Goal: Task Accomplishment & Management: Complete application form

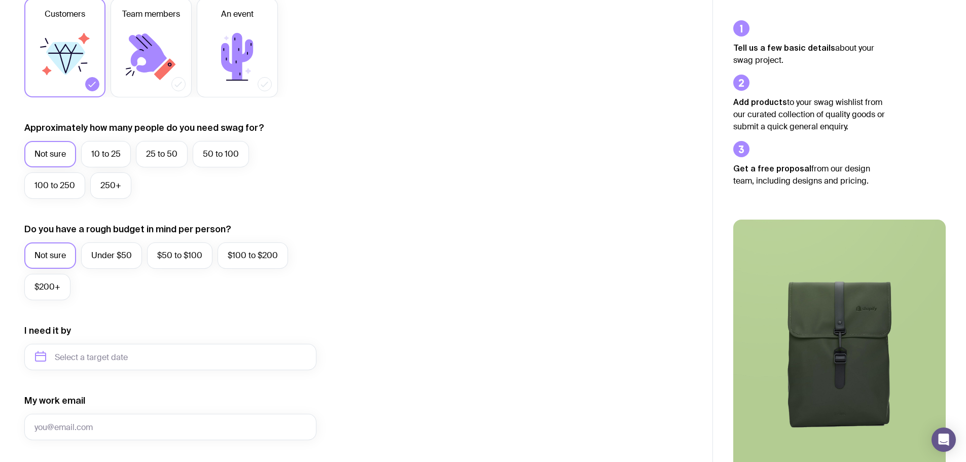
scroll to position [51, 0]
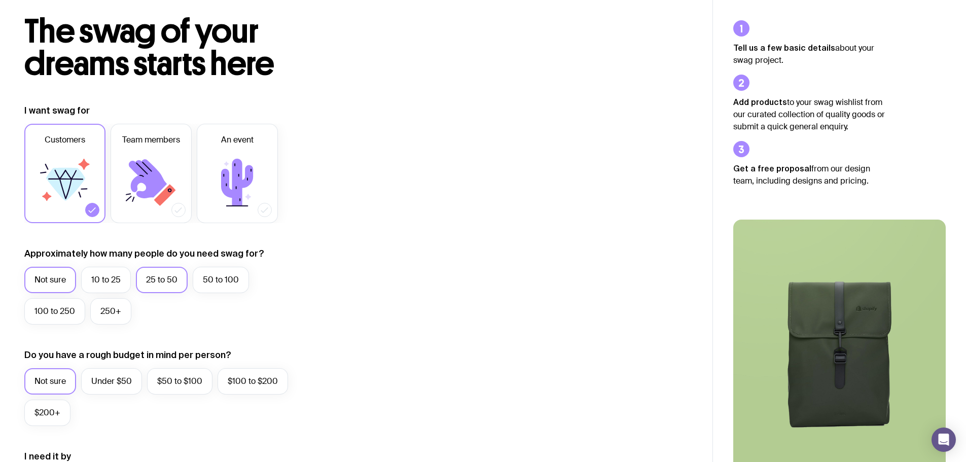
click at [150, 272] on label "25 to 50" at bounding box center [162, 280] width 52 height 26
click at [0, 0] on input "25 to 50" at bounding box center [0, 0] width 0 height 0
click at [231, 281] on label "50 to 100" at bounding box center [221, 280] width 56 height 26
click at [0, 0] on input "50 to 100" at bounding box center [0, 0] width 0 height 0
click at [245, 207] on icon at bounding box center [237, 182] width 61 height 61
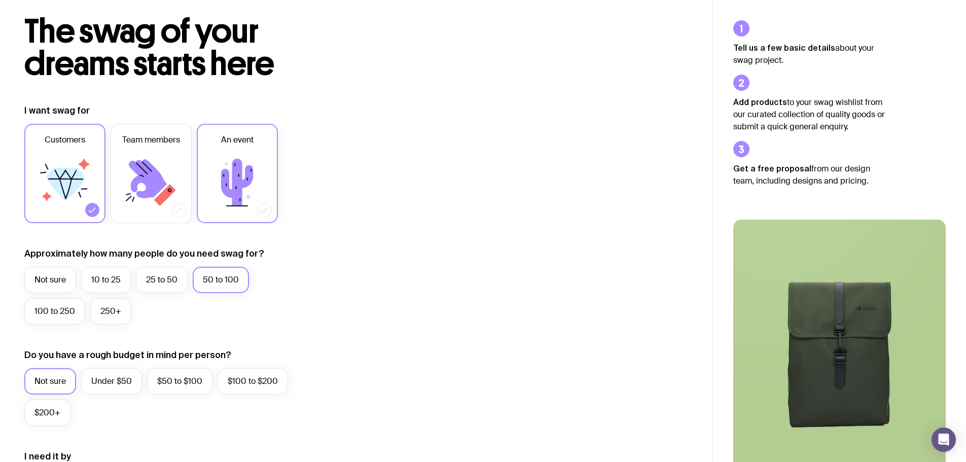
click at [0, 0] on input "An event" at bounding box center [0, 0] width 0 height 0
click at [74, 206] on icon at bounding box center [64, 182] width 61 height 61
click at [0, 0] on input "Customers" at bounding box center [0, 0] width 0 height 0
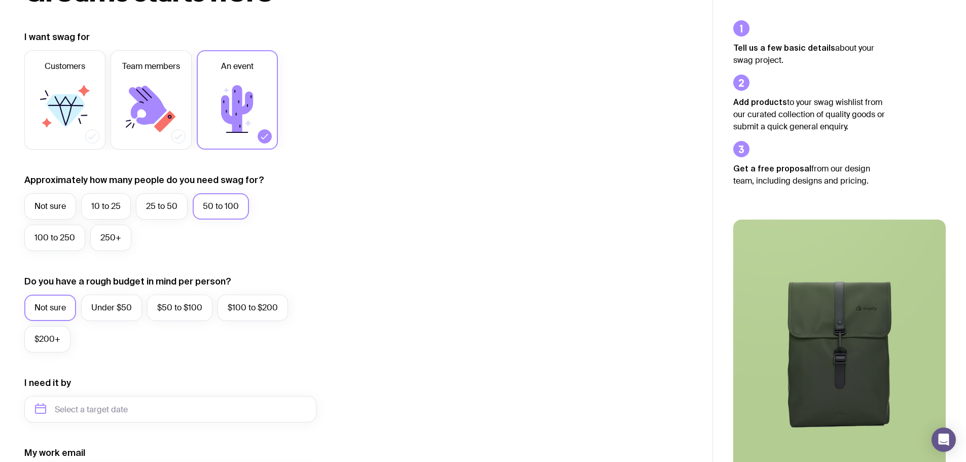
scroll to position [152, 0]
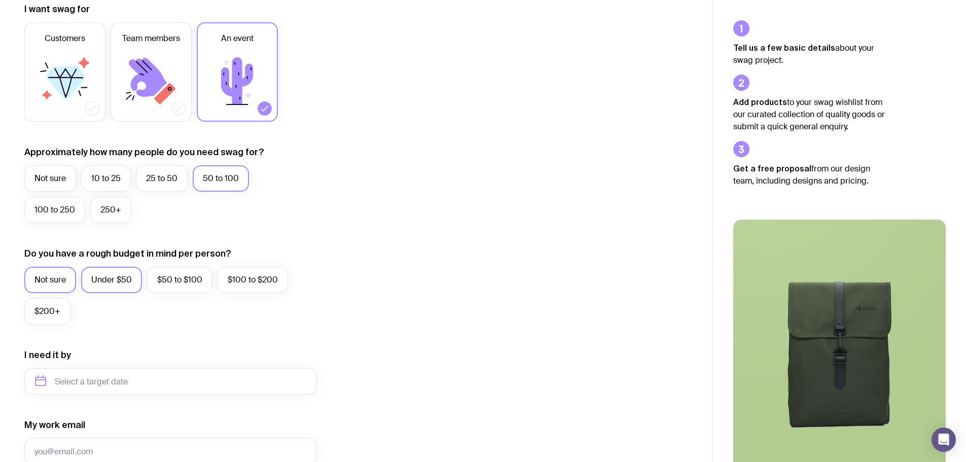
click at [111, 277] on label "Under $50" at bounding box center [111, 280] width 61 height 26
click at [0, 0] on input "Under $50" at bounding box center [0, 0] width 0 height 0
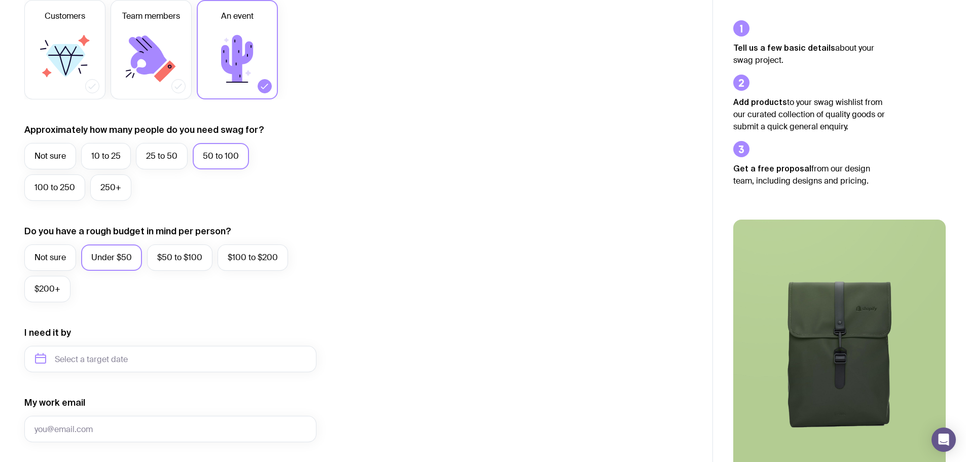
scroll to position [254, 0]
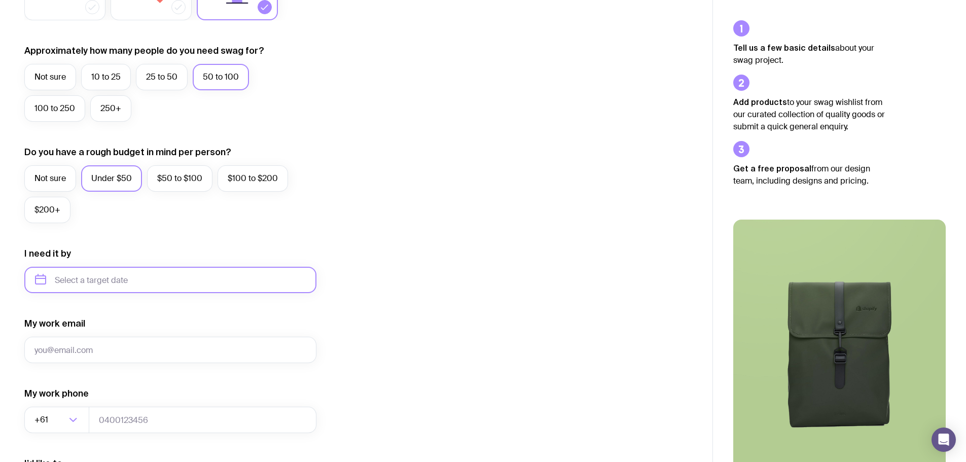
click at [98, 272] on input "text" at bounding box center [170, 280] width 292 height 26
click at [70, 401] on button "Oct" at bounding box center [88, 404] width 37 height 20
type input "[DATE]"
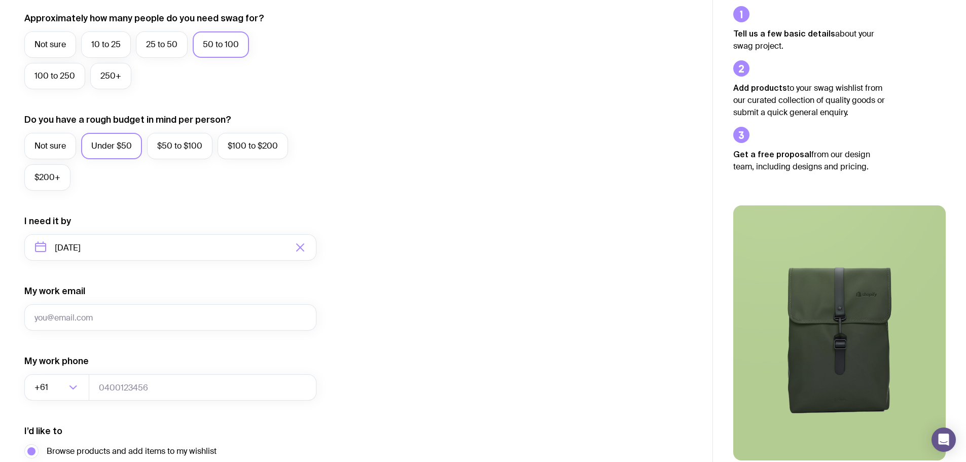
scroll to position [400, 0]
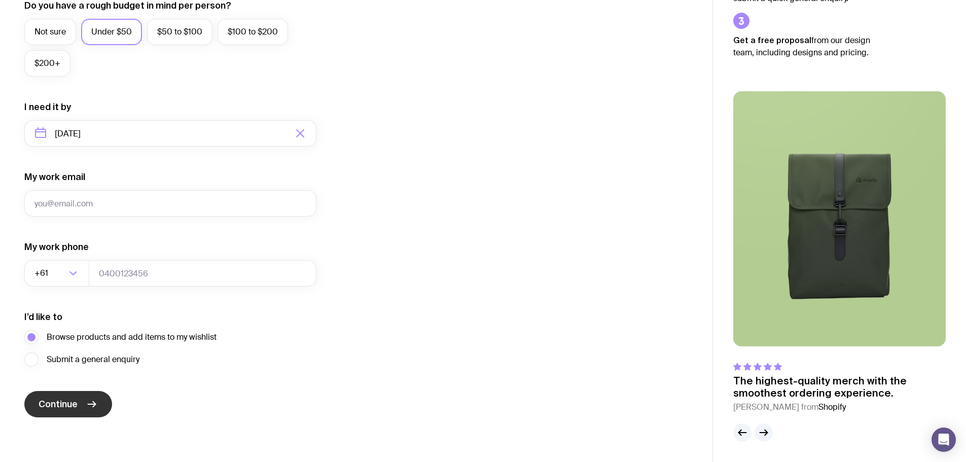
click at [86, 408] on icon "submit" at bounding box center [92, 404] width 12 height 12
click at [100, 199] on input "My work email" at bounding box center [170, 203] width 292 height 26
type input "[PERSON_NAME][EMAIL_ADDRESS][PERSON_NAME][DOMAIN_NAME]"
click at [69, 405] on span "Continue" at bounding box center [58, 404] width 39 height 12
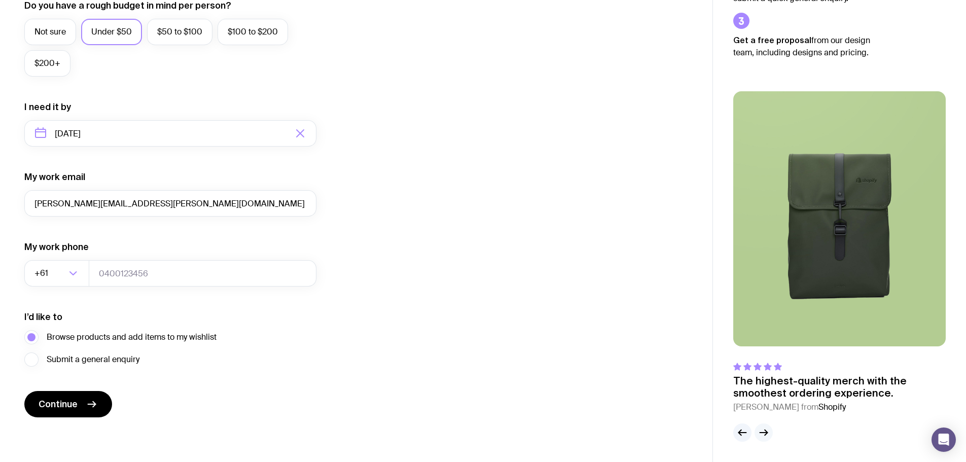
click at [764, 428] on icon "button" at bounding box center [764, 432] width 12 height 12
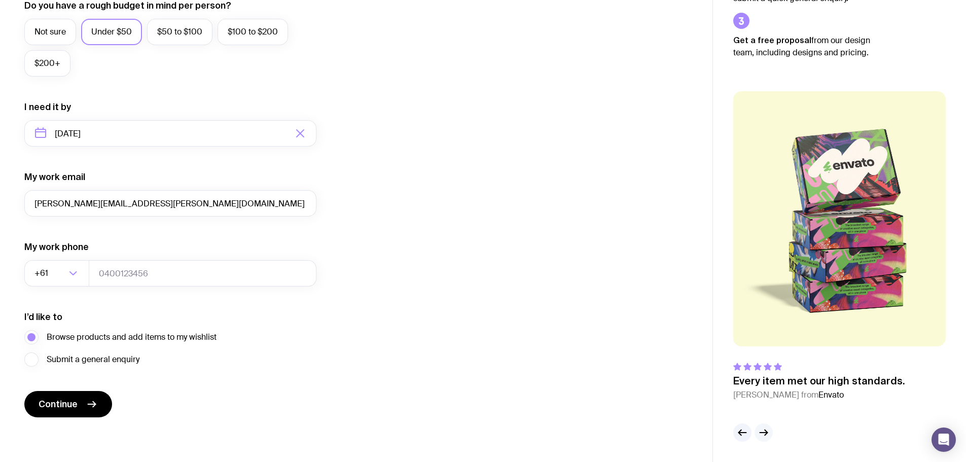
click at [764, 428] on icon "button" at bounding box center [764, 432] width 12 height 12
